Goal: Task Accomplishment & Management: Use online tool/utility

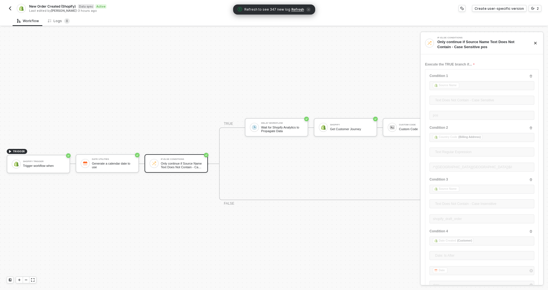
scroll to position [46, 0]
click at [57, 22] on div "Logs 8" at bounding box center [59, 21] width 22 height 6
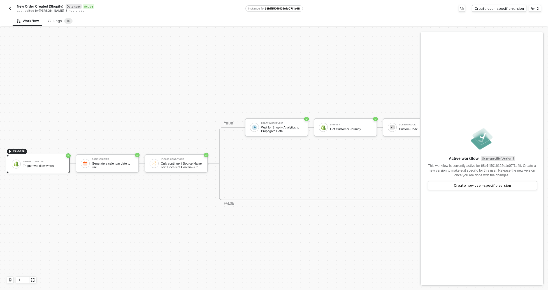
scroll to position [15, 0]
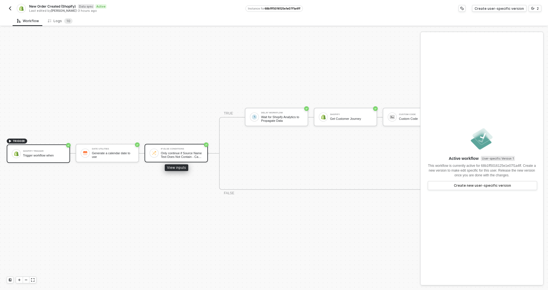
click at [193, 152] on div "Only continue if Source Name Text Does Not Contain - Case Sensitive pos" at bounding box center [182, 155] width 42 height 7
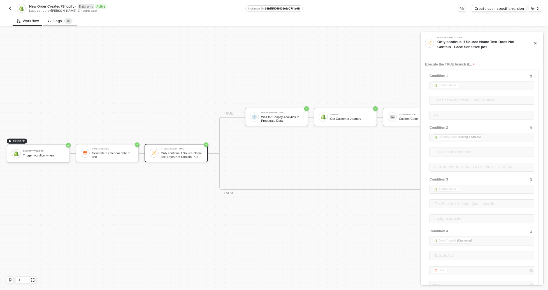
click at [56, 22] on div "Logs 1 0" at bounding box center [60, 21] width 25 height 6
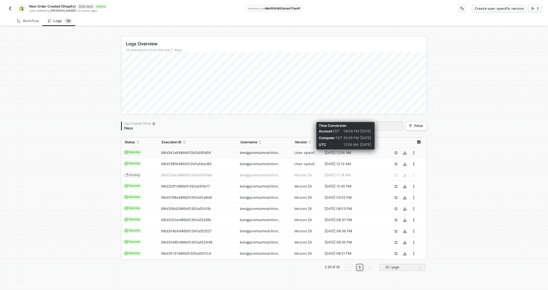
click at [339, 151] on div "[DATE] 12:56 AM" at bounding box center [352, 153] width 61 height 4
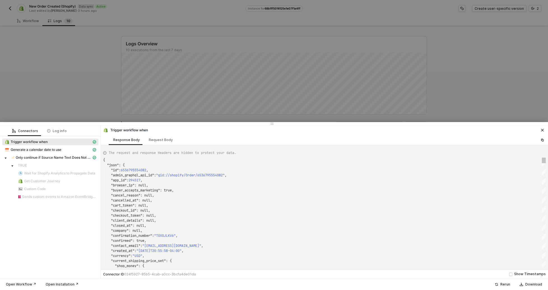
scroll to position [50, 0]
